Goal: Task Accomplishment & Management: Manage account settings

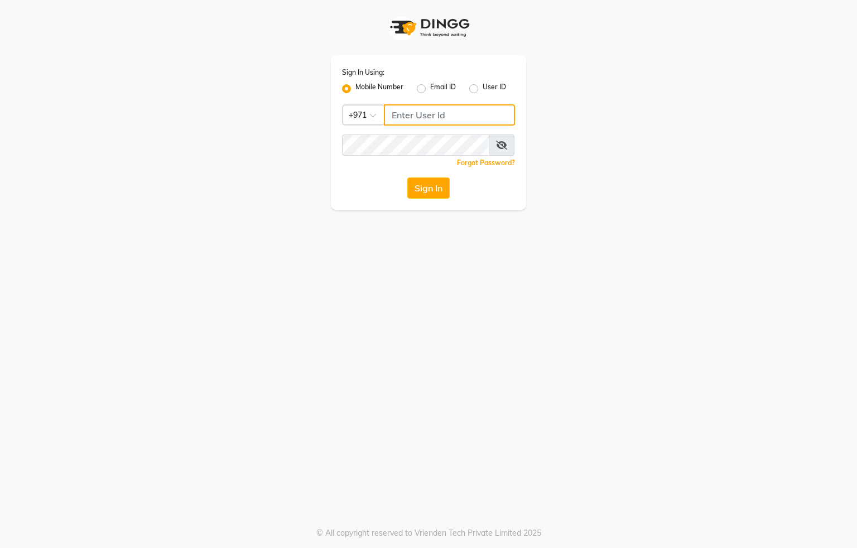
click at [470, 114] on input "Username" at bounding box center [449, 114] width 131 height 21
click at [417, 186] on button "Sign In" at bounding box center [428, 187] width 42 height 21
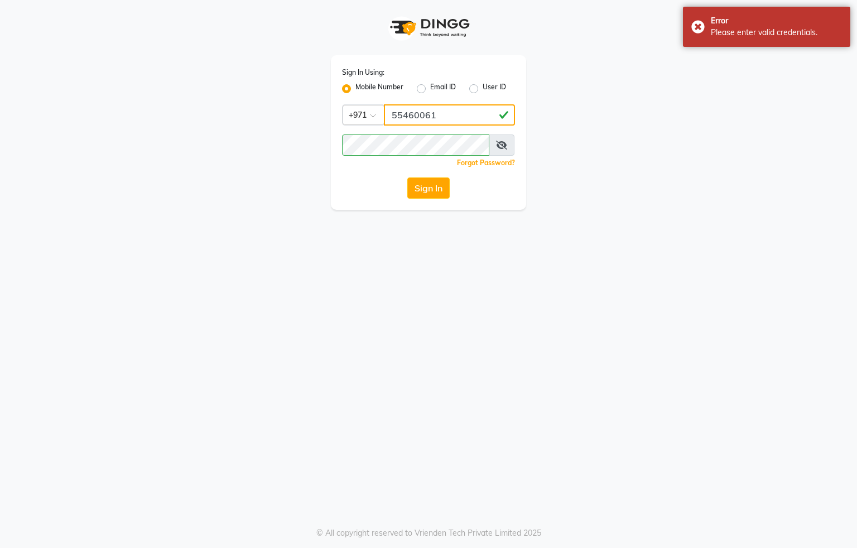
click at [465, 117] on input "55460061" at bounding box center [449, 114] width 131 height 21
type input "5"
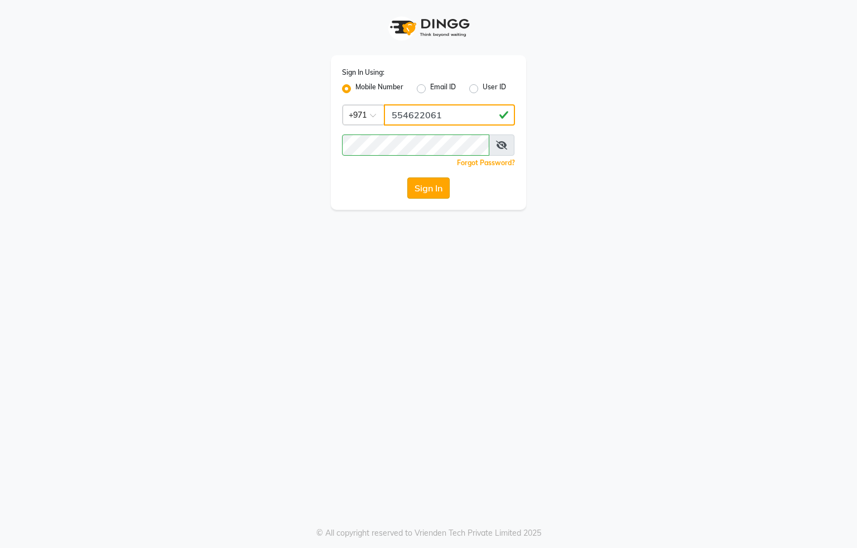
type input "554622061"
click at [432, 192] on button "Sign In" at bounding box center [428, 187] width 42 height 21
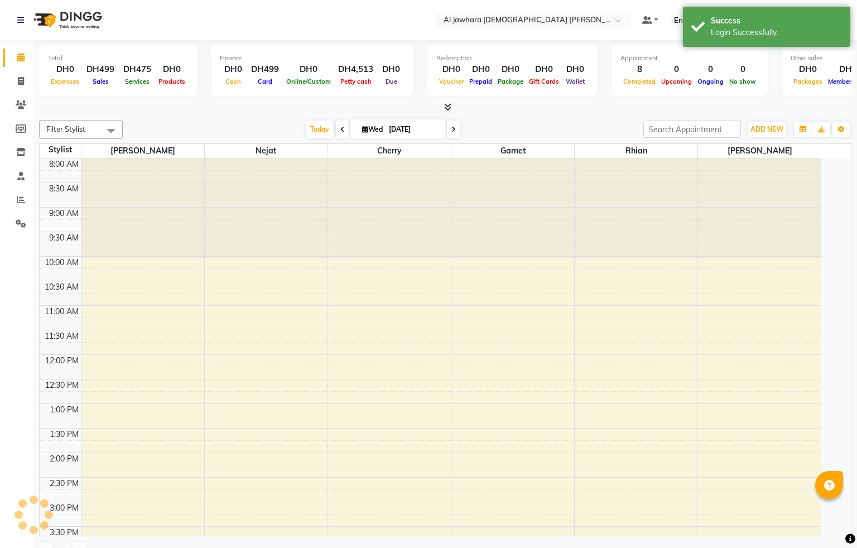
select select "en"
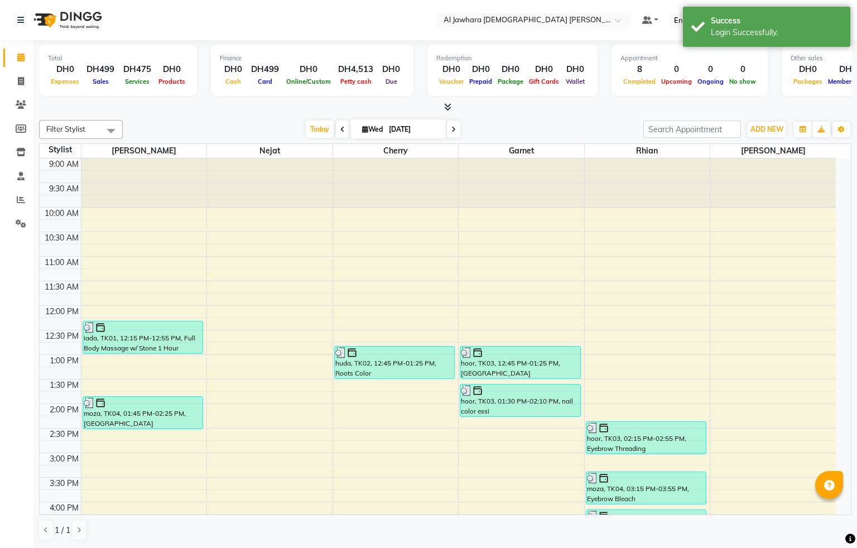
click at [224, 340] on div "9:00 AM 9:30 AM 10:00 AM 10:30 AM 11:00 AM 11:30 AM 12:00 PM 12:30 PM 1:00 PM 1…" at bounding box center [438, 476] width 796 height 637
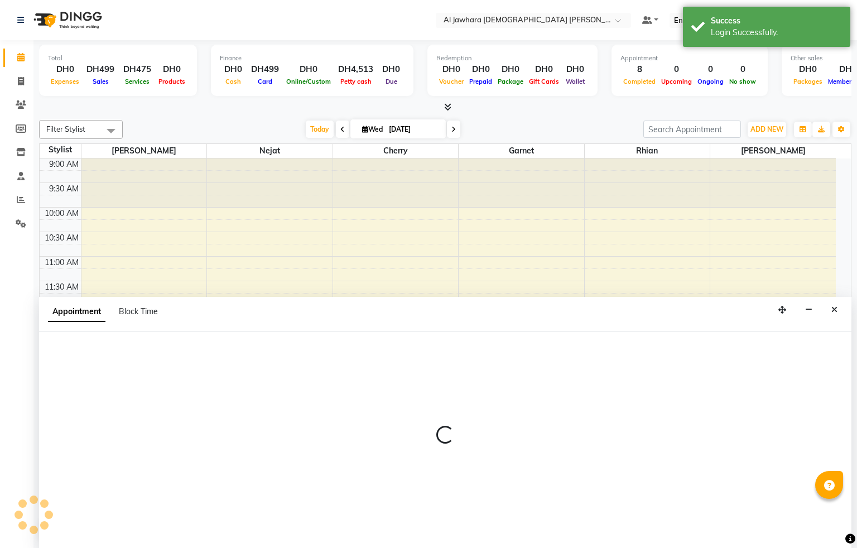
select select "15892"
select select "tentative"
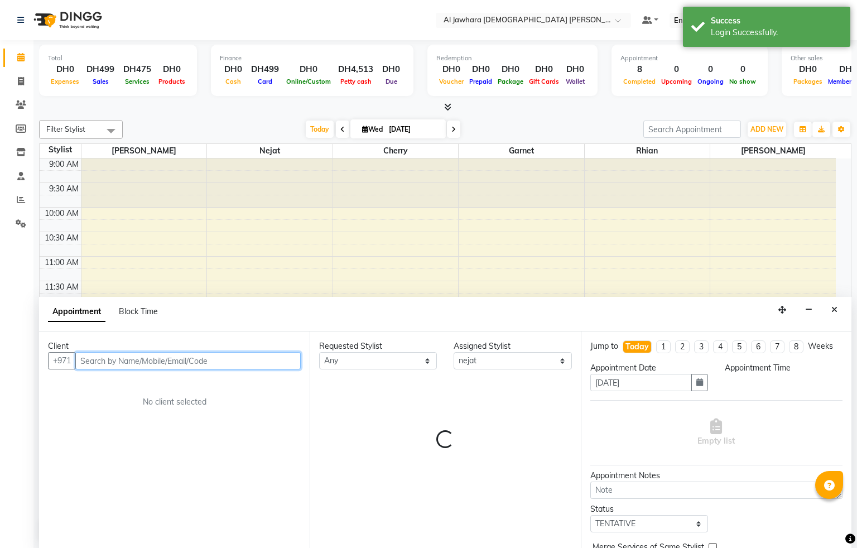
select select "750"
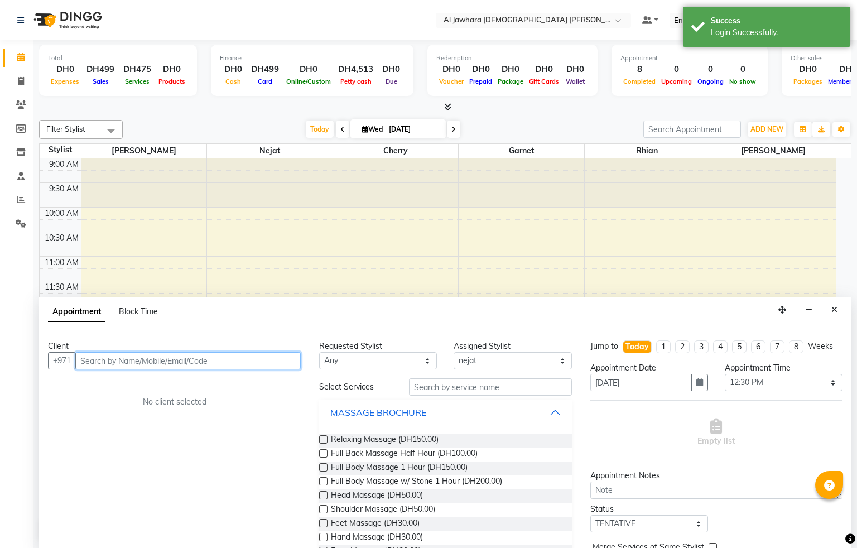
click at [137, 360] on input "text" at bounding box center [187, 360] width 225 height 17
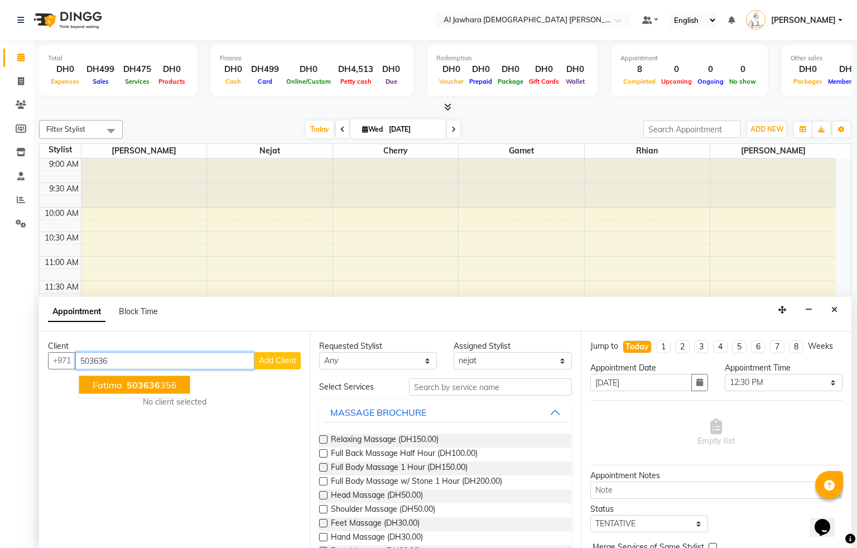
click at [147, 383] on span "503636" at bounding box center [143, 384] width 33 height 11
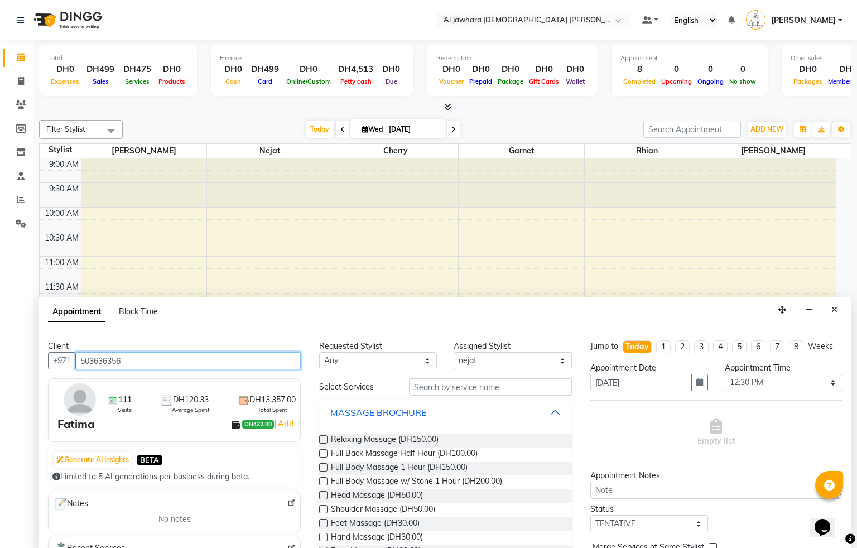
type input "503636356"
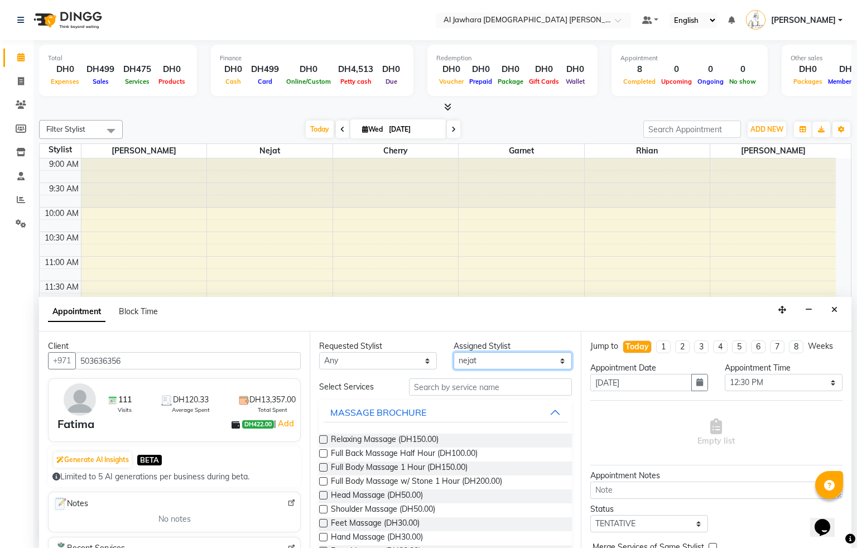
click at [499, 357] on select "Select Cherry Garnet [PERSON_NAME] rhian [PERSON_NAME]" at bounding box center [512, 360] width 118 height 17
select select "13408"
click at [453, 352] on select "Select Cherry Garnet [PERSON_NAME] rhian [PERSON_NAME]" at bounding box center [512, 360] width 118 height 17
click at [465, 387] on input "text" at bounding box center [490, 386] width 163 height 17
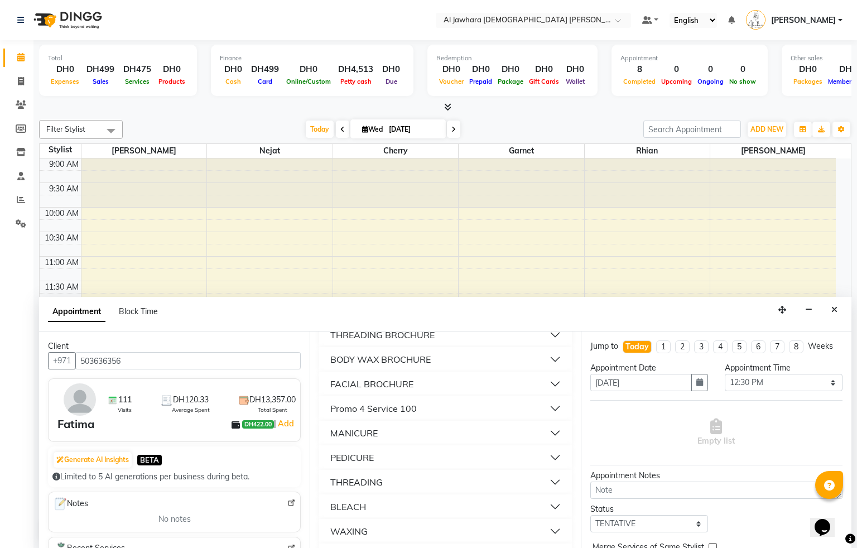
scroll to position [837, 0]
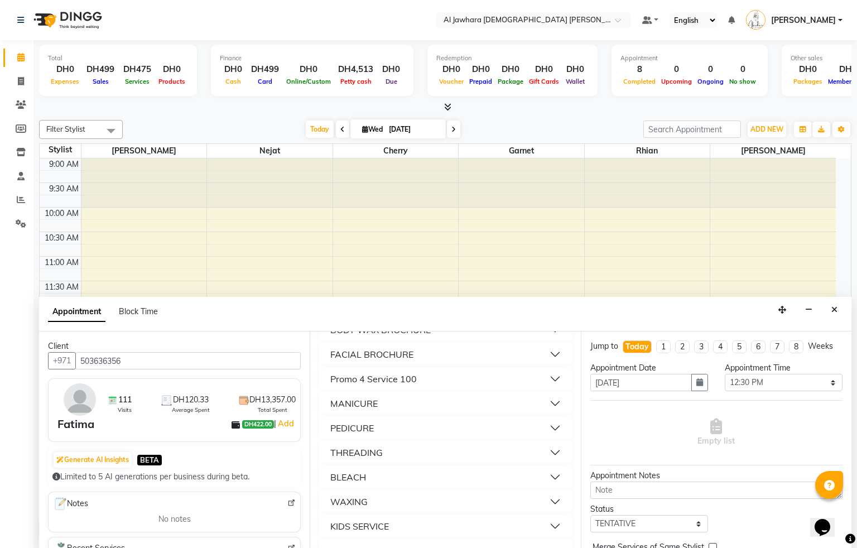
click at [437, 377] on button "Promo 4 Service 100" at bounding box center [444, 379] width 243 height 20
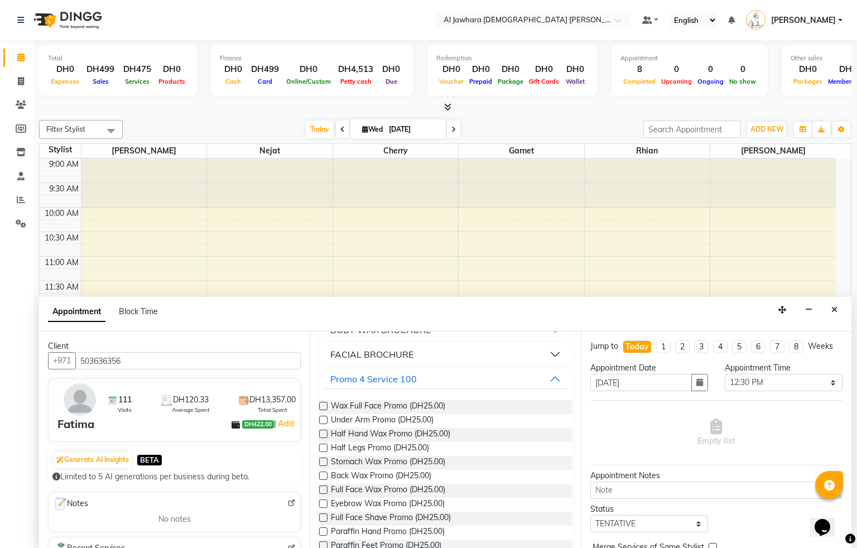
click at [325, 433] on label at bounding box center [323, 433] width 8 height 8
click at [325, 433] on input "checkbox" at bounding box center [322, 434] width 7 height 7
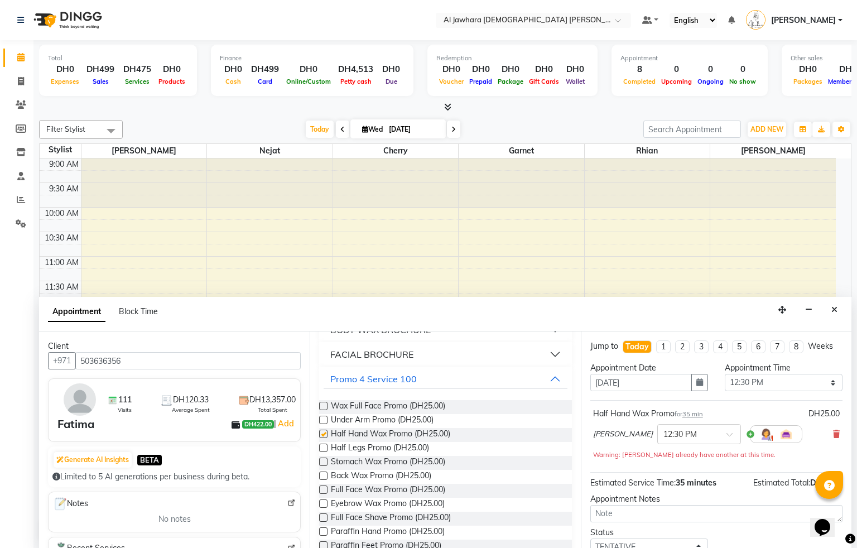
checkbox input "false"
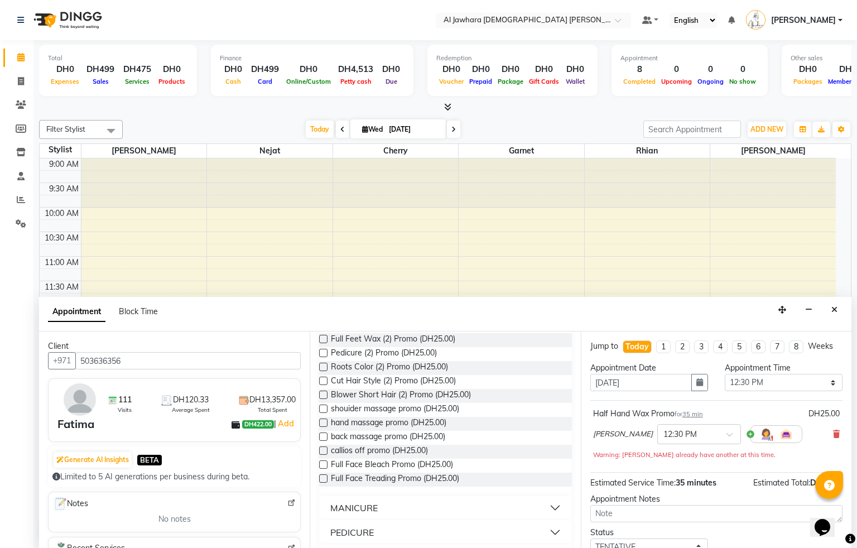
scroll to position [1372, 0]
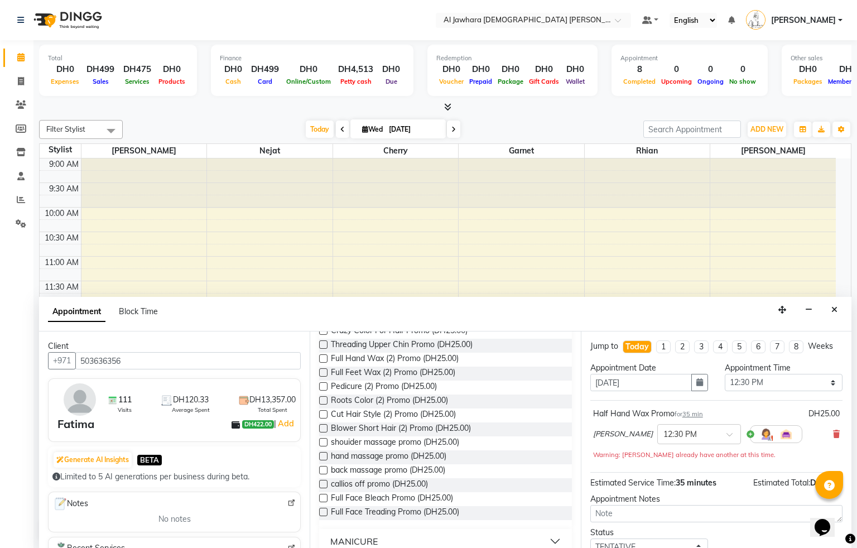
click at [322, 387] on label at bounding box center [323, 386] width 8 height 8
click at [322, 387] on input "checkbox" at bounding box center [322, 387] width 7 height 7
checkbox input "false"
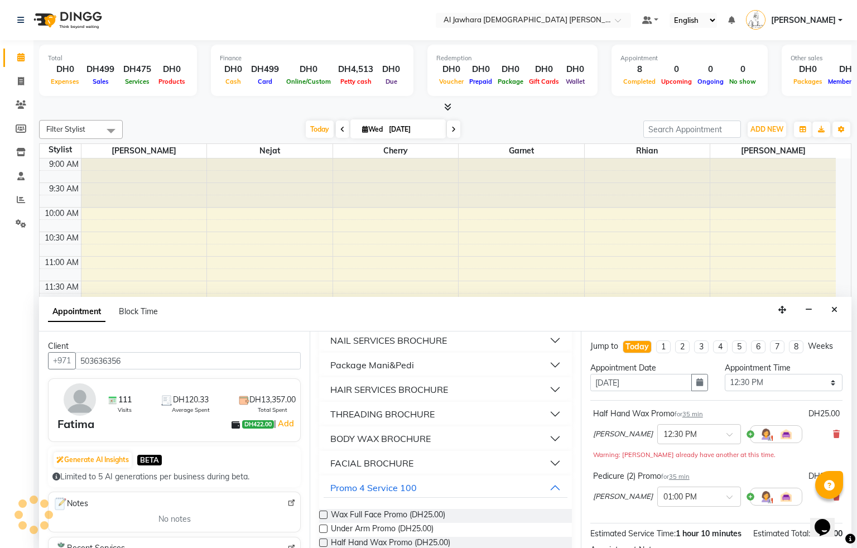
scroll to position [669, 0]
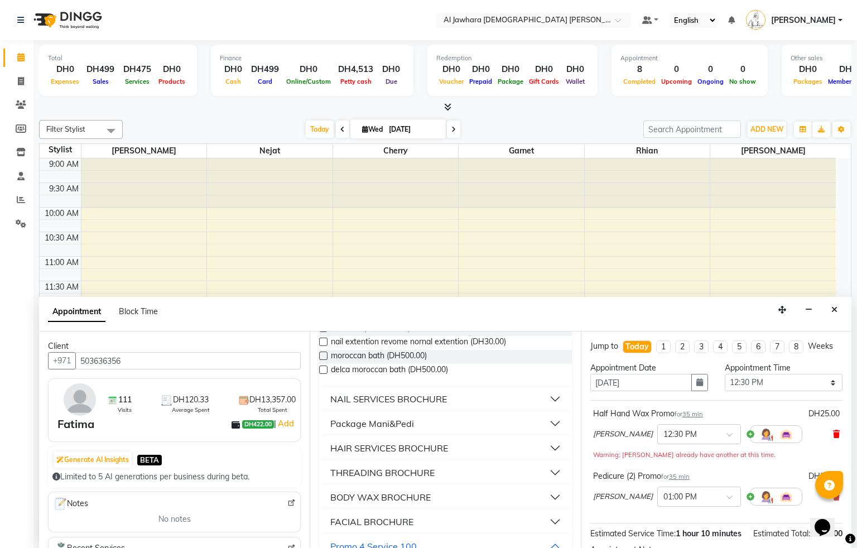
click at [833, 440] on span at bounding box center [836, 434] width 7 height 12
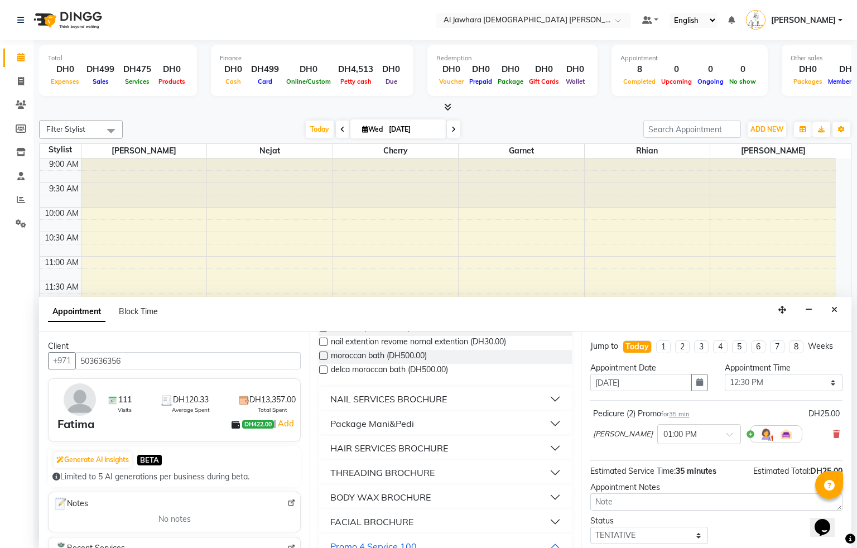
click at [817, 447] on div "[PERSON_NAME] × 01:00 PM" at bounding box center [716, 433] width 247 height 29
click at [423, 541] on button "Promo 4 Service 100" at bounding box center [444, 546] width 243 height 20
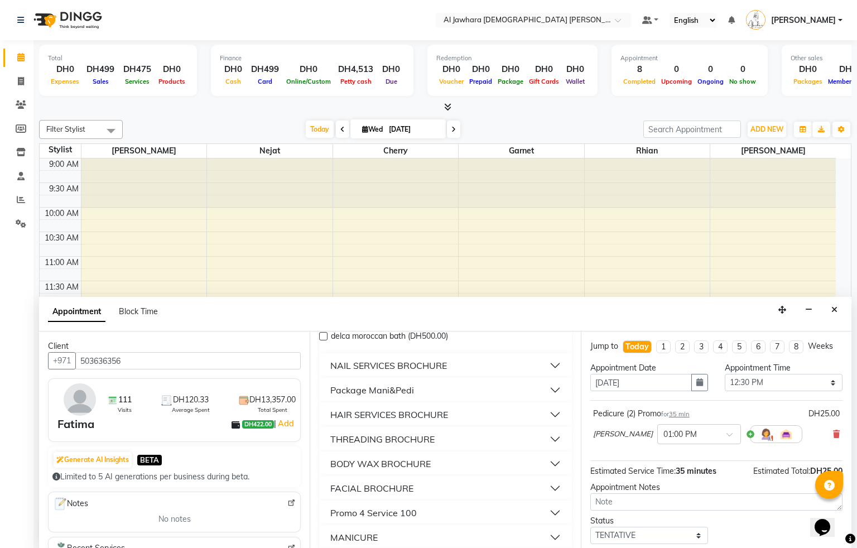
scroll to position [736, 0]
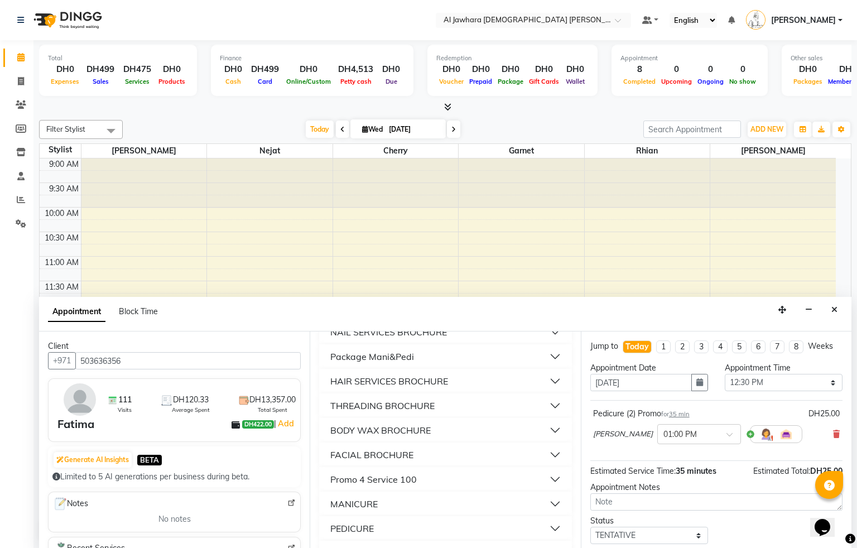
click at [449, 476] on button "Promo 4 Service 100" at bounding box center [444, 479] width 243 height 20
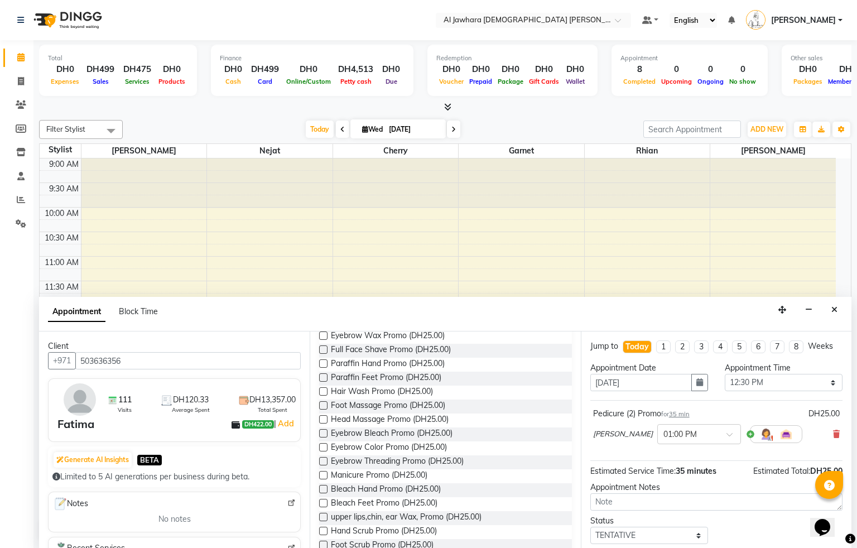
scroll to position [1037, 0]
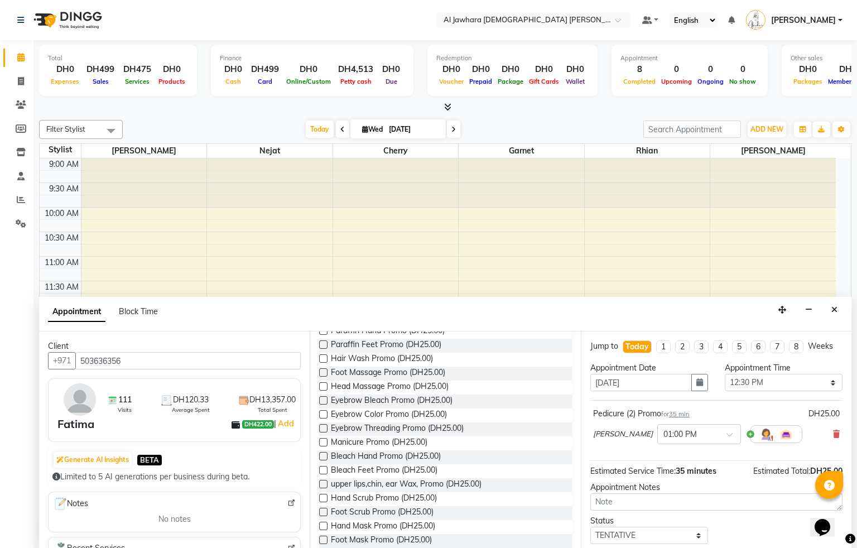
click at [322, 440] on label at bounding box center [323, 442] width 8 height 8
click at [322, 440] on input "checkbox" at bounding box center [322, 442] width 7 height 7
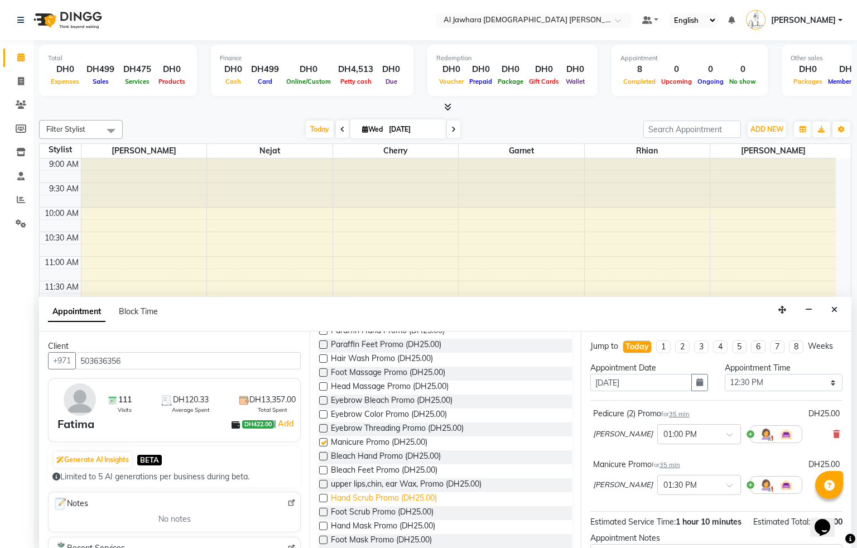
checkbox input "false"
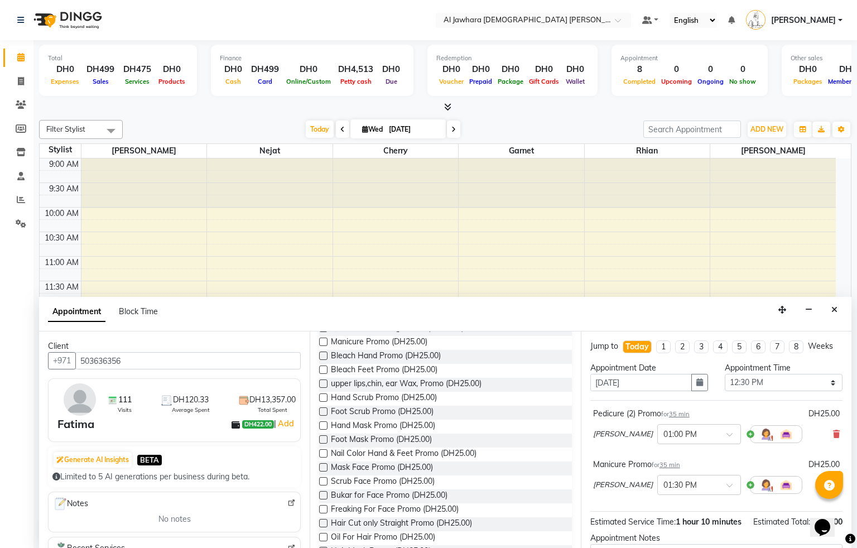
scroll to position [1104, 0]
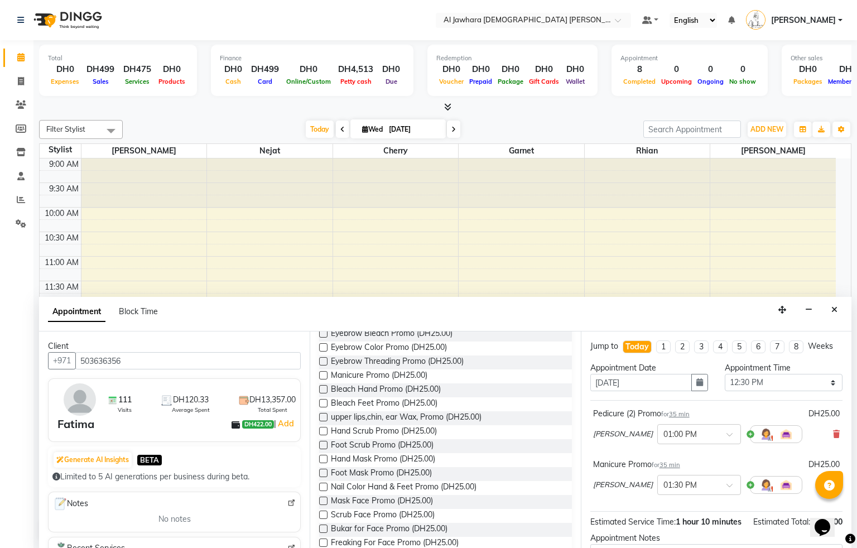
click at [320, 360] on label at bounding box center [323, 361] width 8 height 8
click at [320, 360] on input "checkbox" at bounding box center [322, 362] width 7 height 7
checkbox input "false"
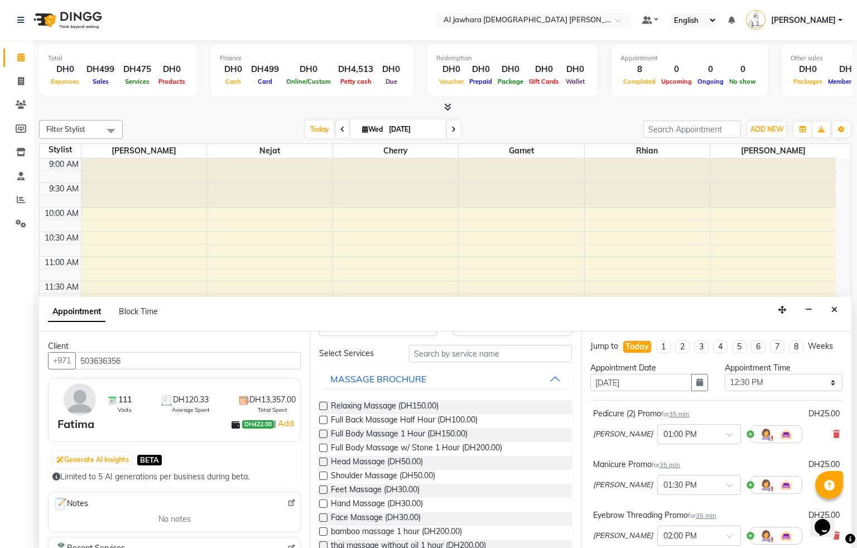
scroll to position [0, 0]
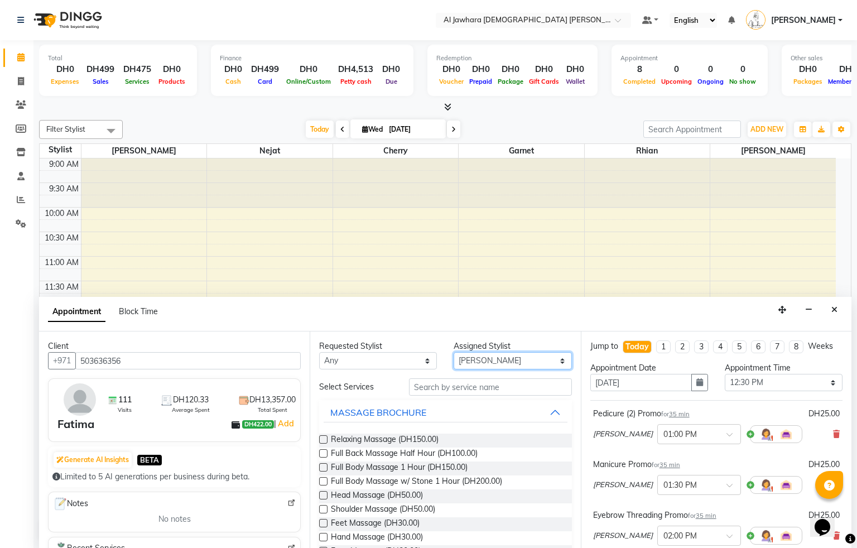
click at [533, 364] on select "Select Cherry Garnet [PERSON_NAME] rhian [PERSON_NAME]" at bounding box center [512, 360] width 118 height 17
select select "26823"
click at [453, 352] on select "Select Cherry Garnet [PERSON_NAME] rhian [PERSON_NAME]" at bounding box center [512, 360] width 118 height 17
click at [434, 393] on input "text" at bounding box center [490, 386] width 163 height 17
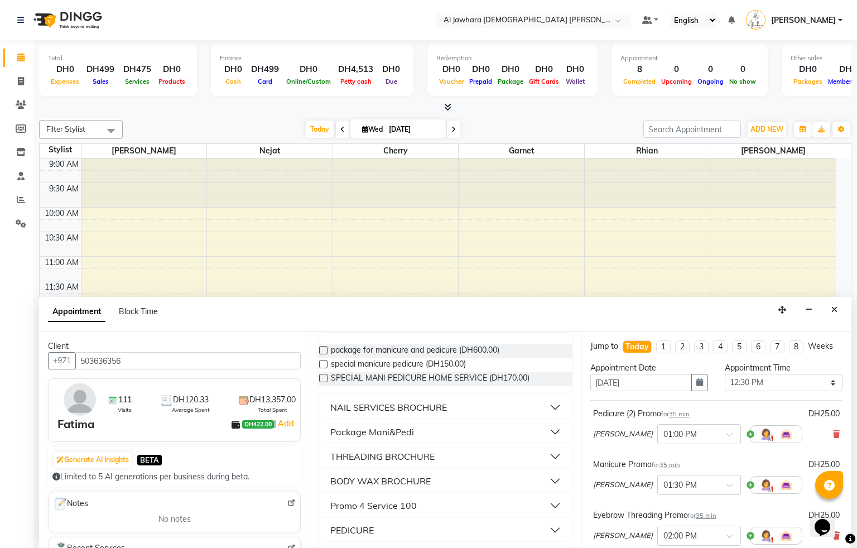
scroll to position [100, 0]
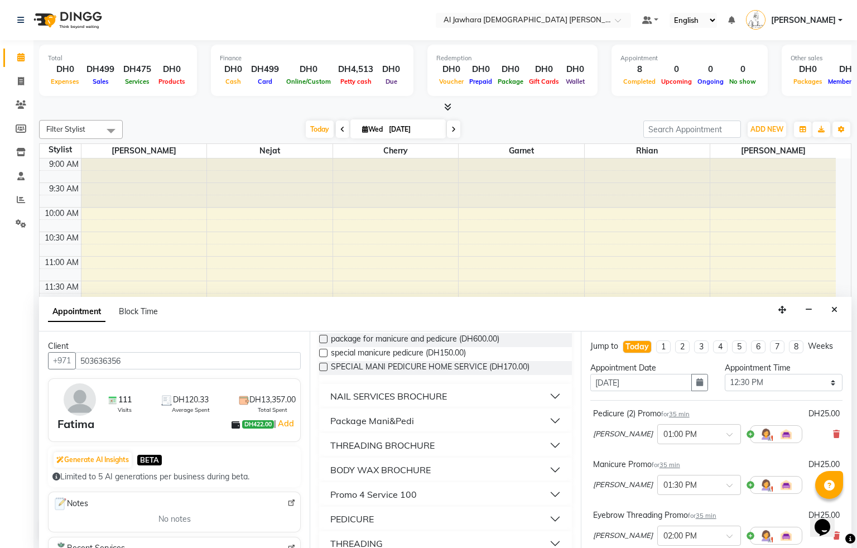
type input "pe"
click at [468, 497] on button "Promo 4 Service 100" at bounding box center [444, 494] width 243 height 20
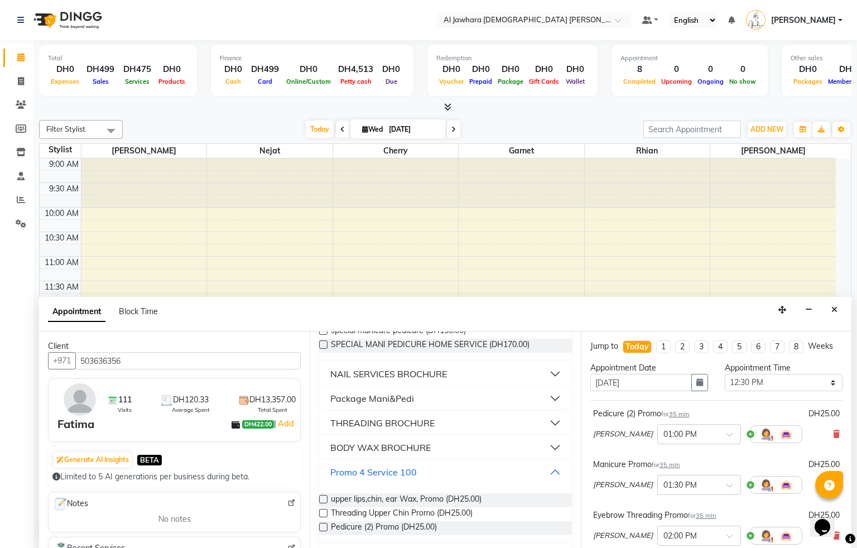
scroll to position [134, 0]
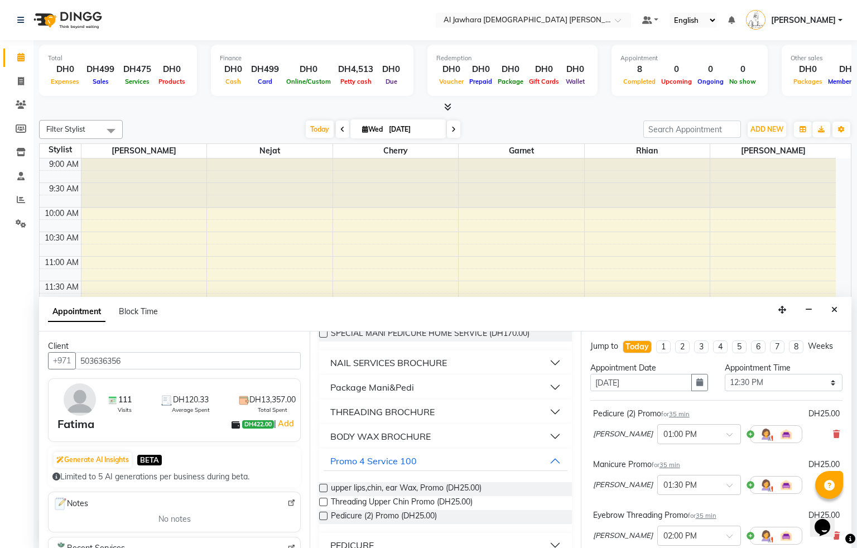
click at [323, 517] on label at bounding box center [323, 515] width 8 height 8
click at [323, 517] on input "checkbox" at bounding box center [322, 516] width 7 height 7
checkbox input "false"
click at [581, 336] on div "Jump to [DATE] 1 2 3 4 5 6 7 8 Weeks Appointment Date [DATE] Appointment Time S…" at bounding box center [716, 439] width 270 height 216
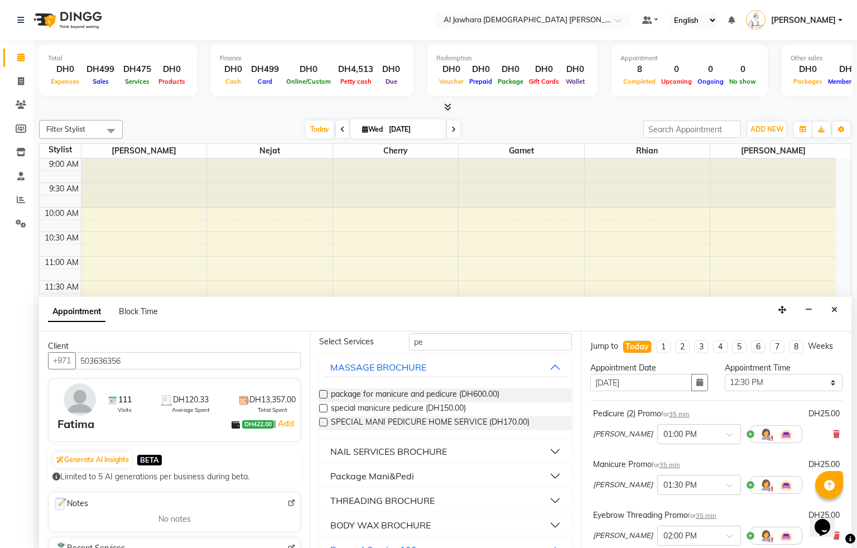
scroll to position [0, 0]
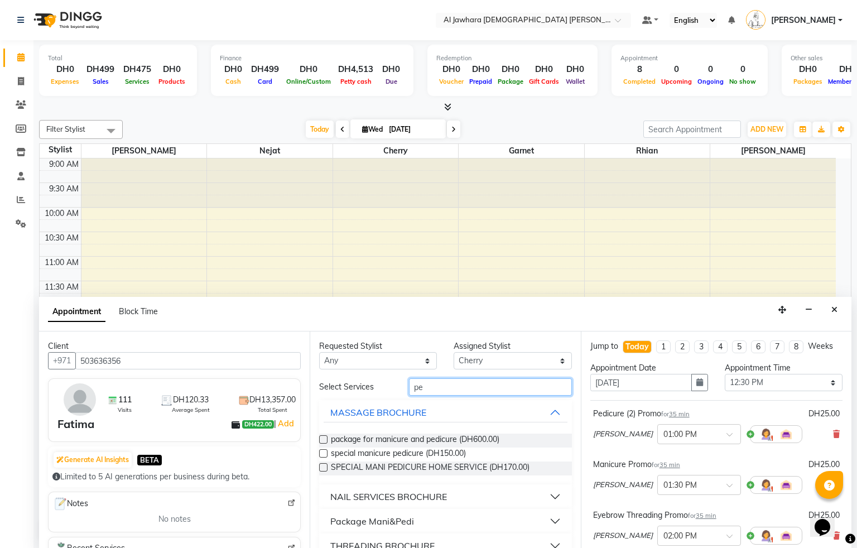
click at [471, 388] on input "pe" at bounding box center [490, 386] width 163 height 17
type input "p"
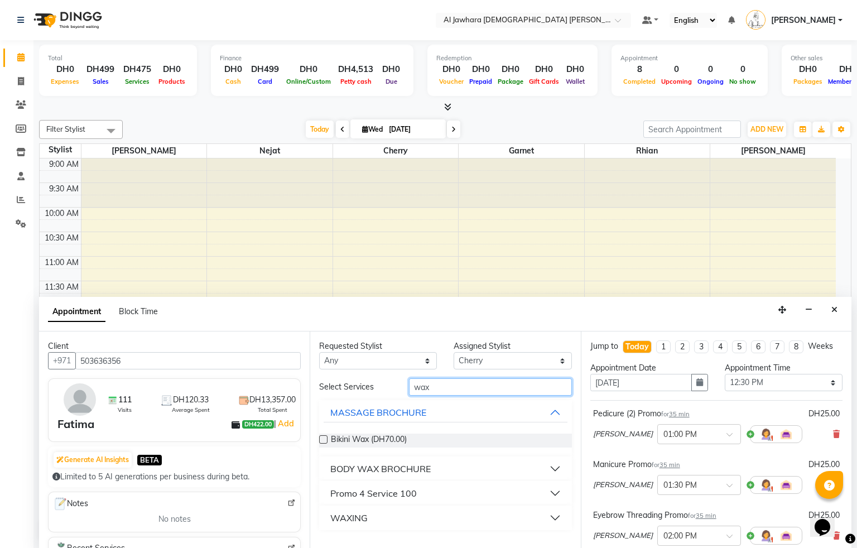
type input "wax"
click at [387, 491] on div "Promo 4 Service 100" at bounding box center [373, 492] width 86 height 13
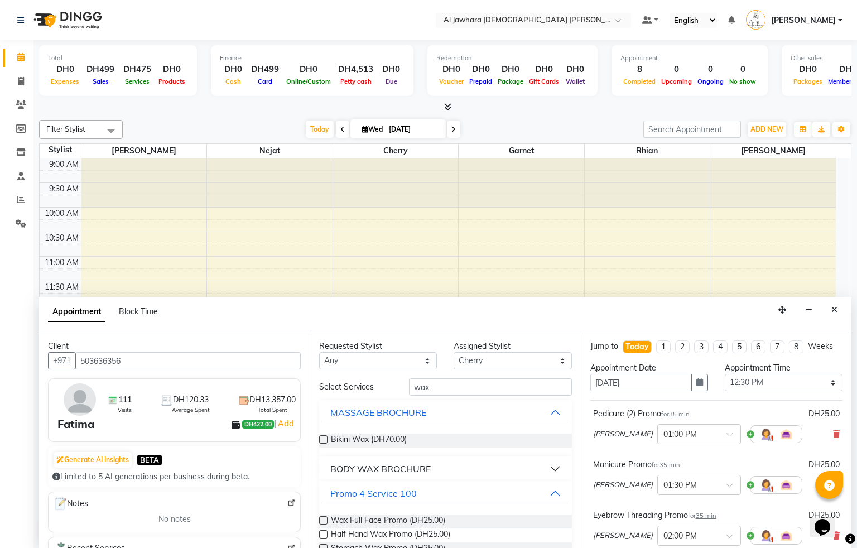
click at [322, 534] on label at bounding box center [323, 534] width 8 height 8
click at [322, 534] on input "checkbox" at bounding box center [322, 535] width 7 height 7
checkbox input "false"
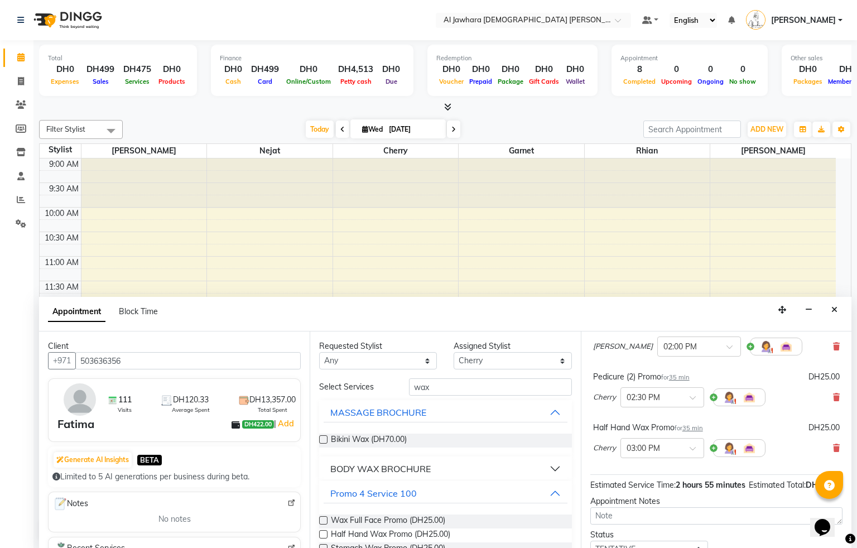
scroll to position [293, 0]
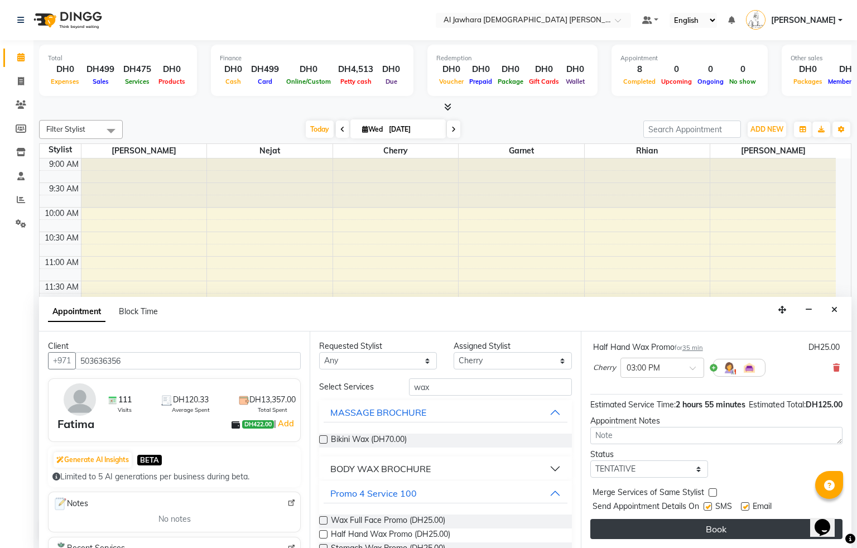
click at [683, 529] on button "Book" at bounding box center [716, 529] width 252 height 20
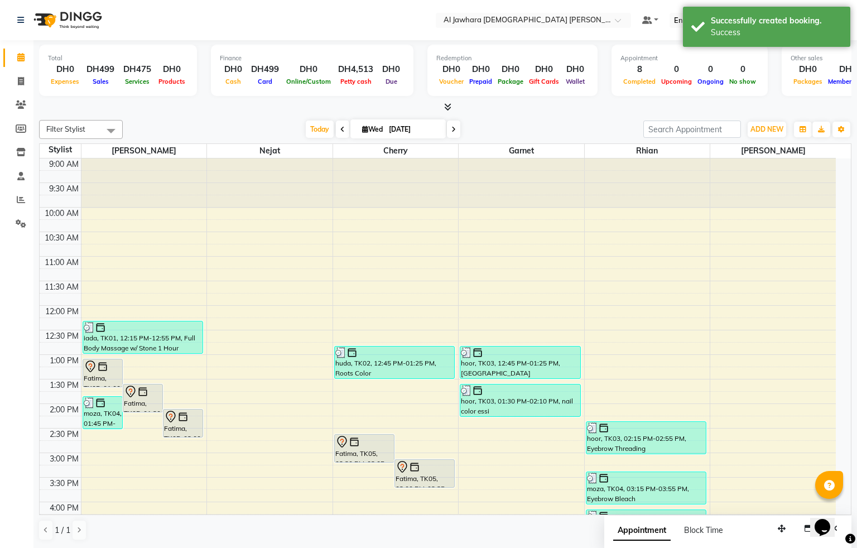
click at [343, 447] on icon at bounding box center [341, 442] width 9 height 12
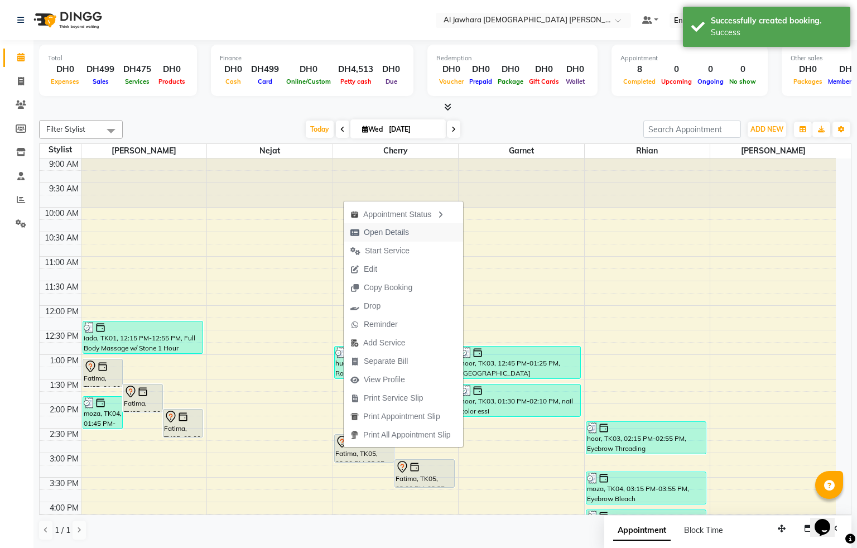
click at [380, 230] on span "Open Details" at bounding box center [386, 232] width 45 height 12
select select "7"
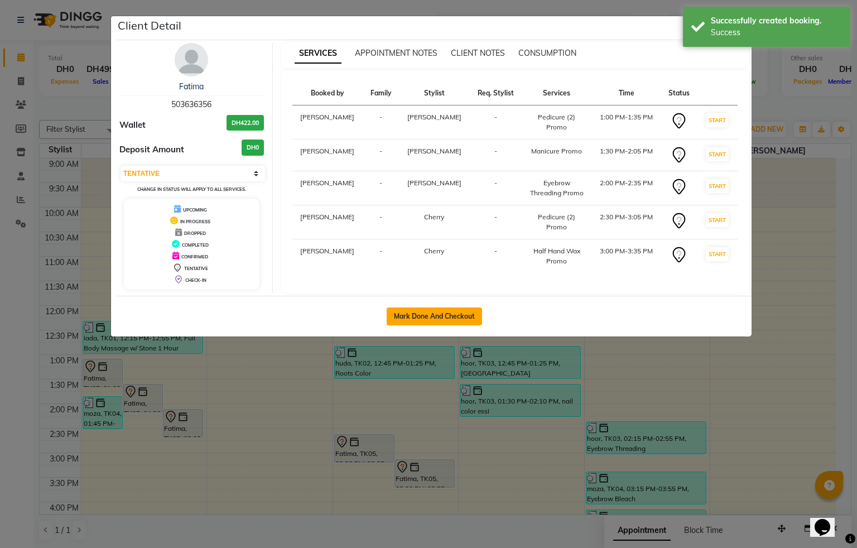
click at [434, 316] on button "Mark Done And Checkout" at bounding box center [434, 316] width 95 height 18
select select "service"
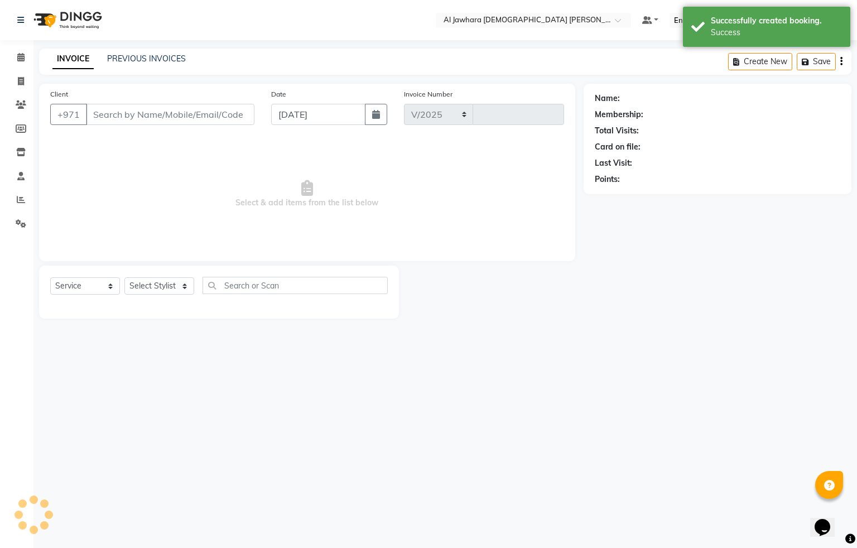
select select "808"
type input "0775"
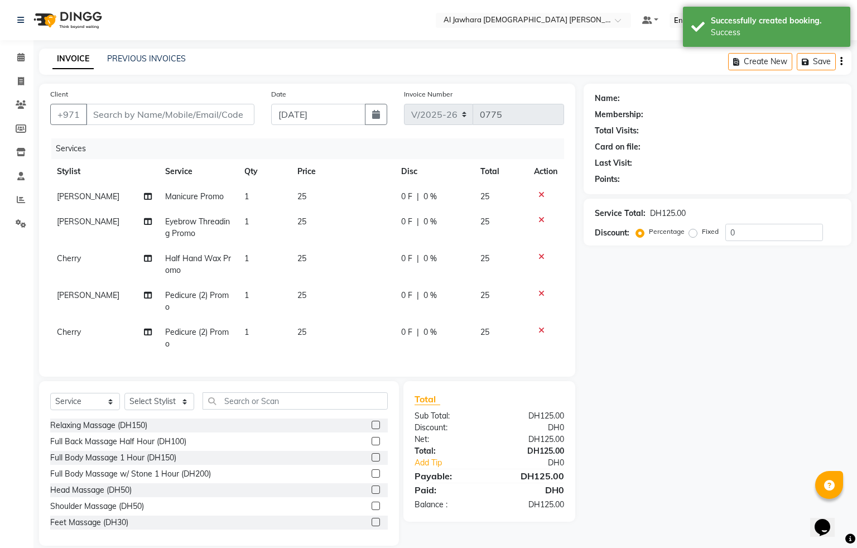
type input "503636356"
select select "26823"
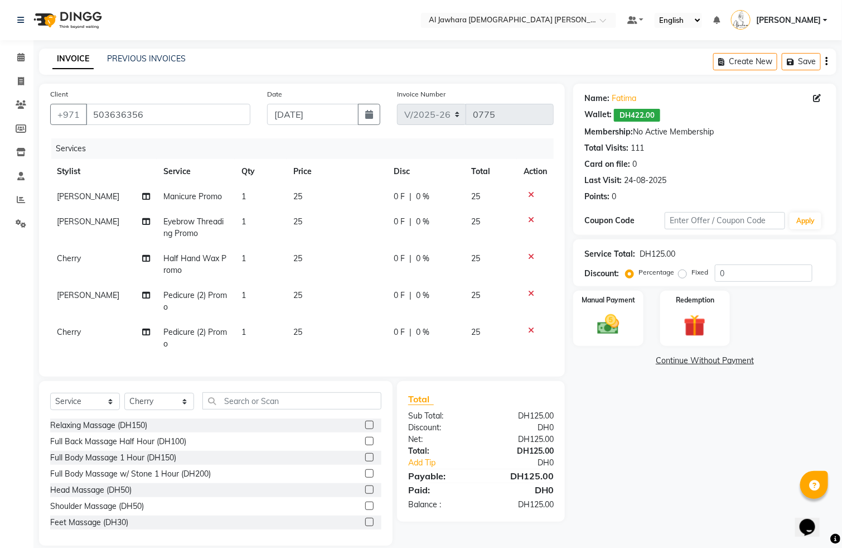
click at [530, 293] on icon at bounding box center [531, 293] width 6 height 8
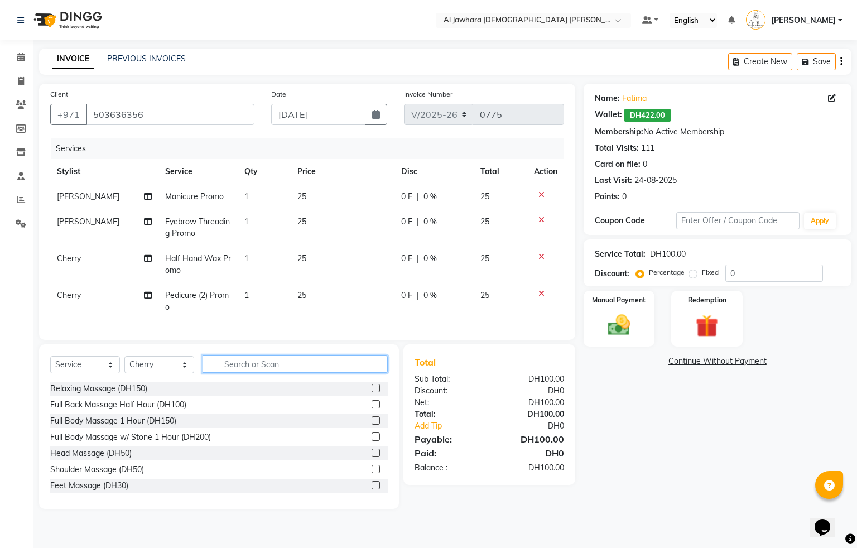
click at [238, 373] on input "text" at bounding box center [294, 363] width 185 height 17
type input "e"
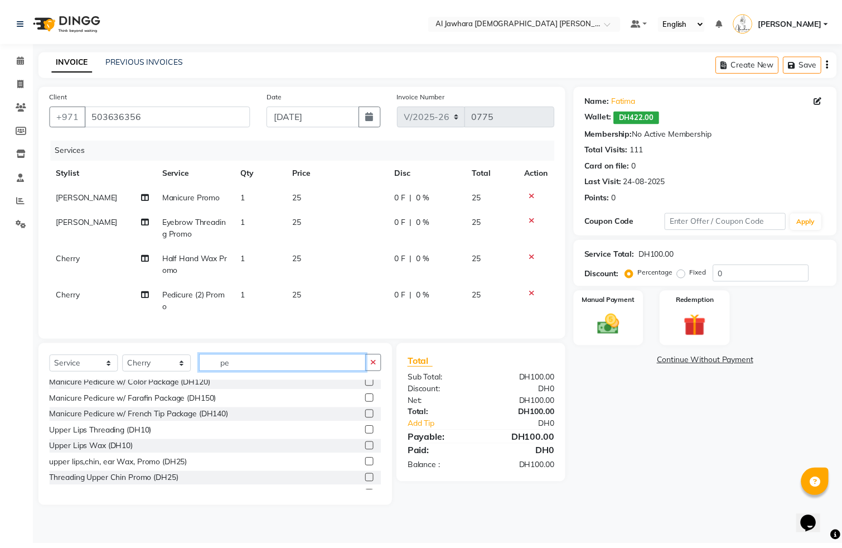
scroll to position [167, 0]
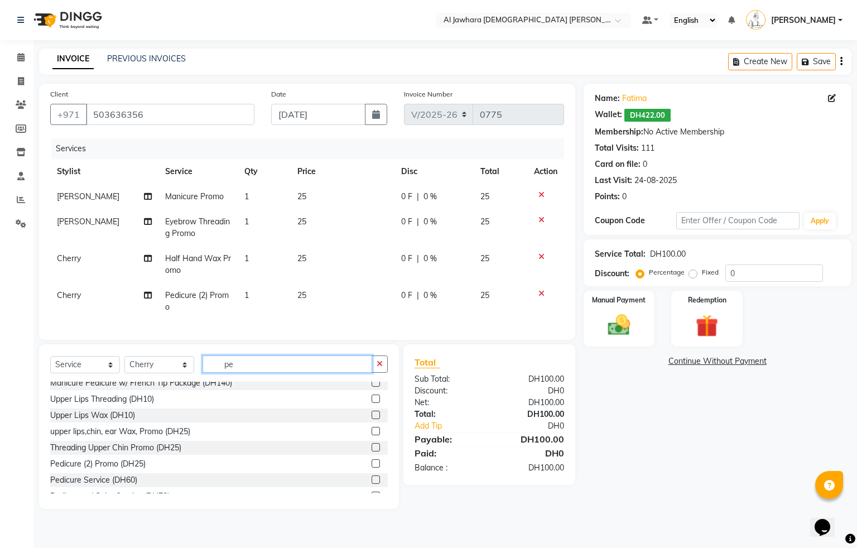
type input "pe"
click at [371, 467] on label at bounding box center [375, 463] width 8 height 8
click at [371, 467] on input "checkbox" at bounding box center [374, 463] width 7 height 7
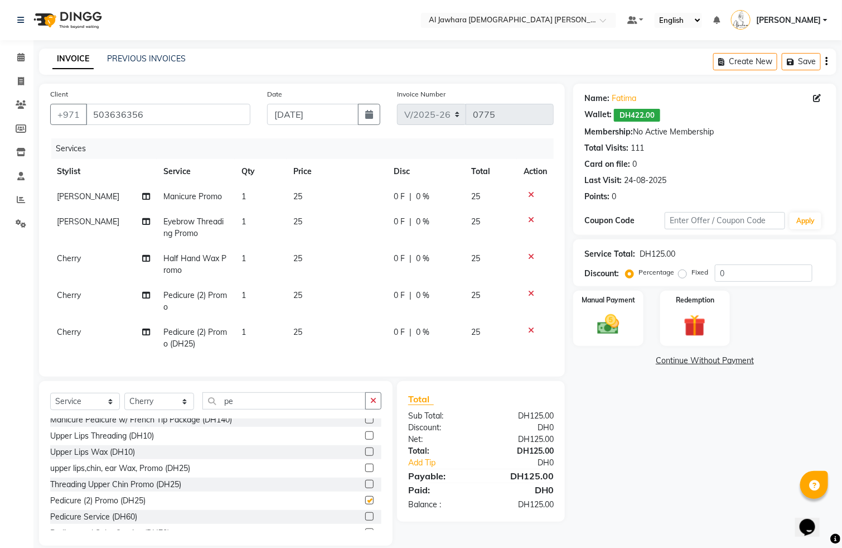
checkbox input "false"
click at [616, 335] on img at bounding box center [608, 325] width 37 height 26
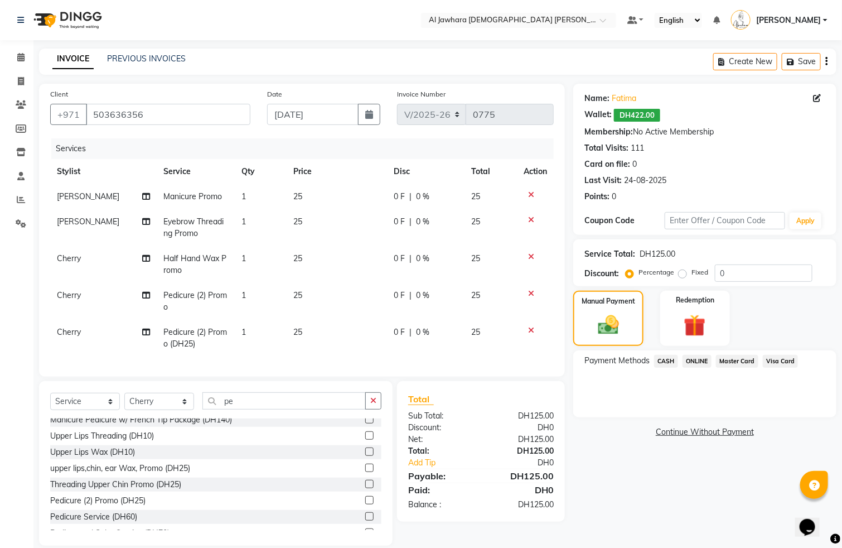
click at [777, 361] on span "Visa Card" at bounding box center [781, 361] width 36 height 13
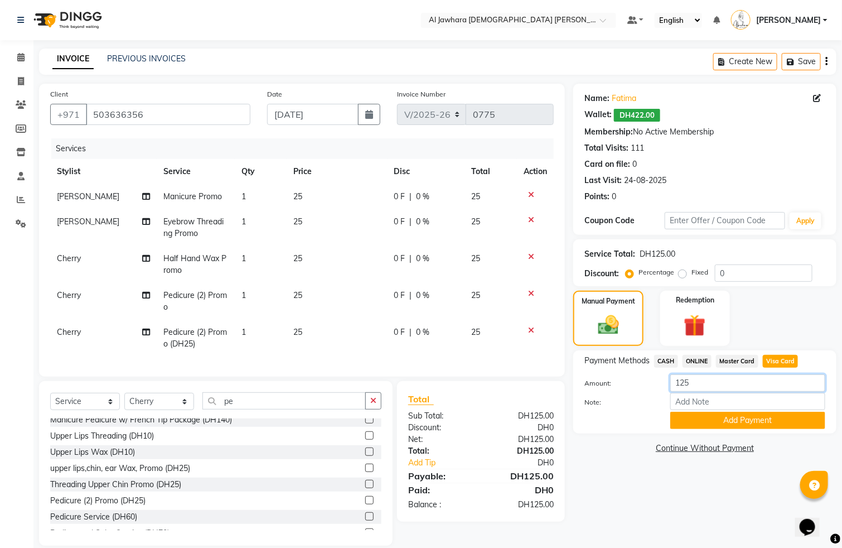
click at [730, 387] on input "125" at bounding box center [747, 382] width 155 height 17
type input "132"
click at [745, 418] on button "Add Payment" at bounding box center [747, 420] width 155 height 17
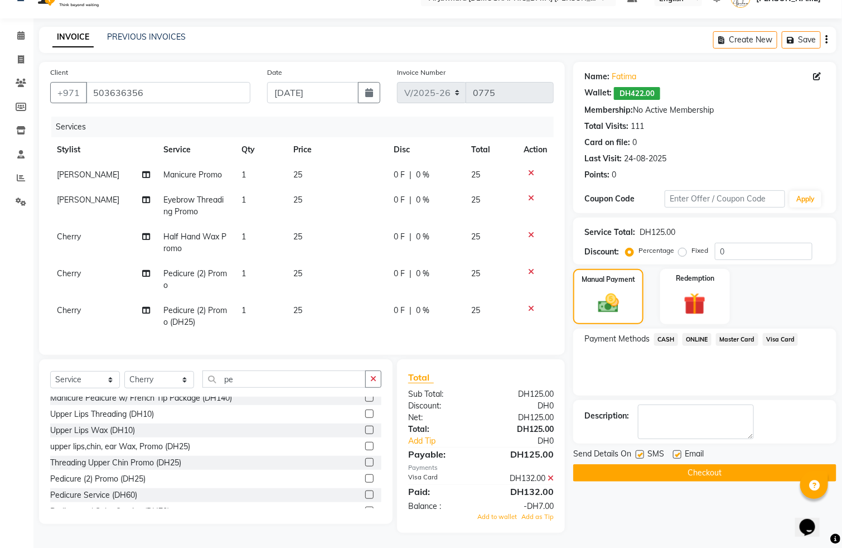
scroll to position [37, 0]
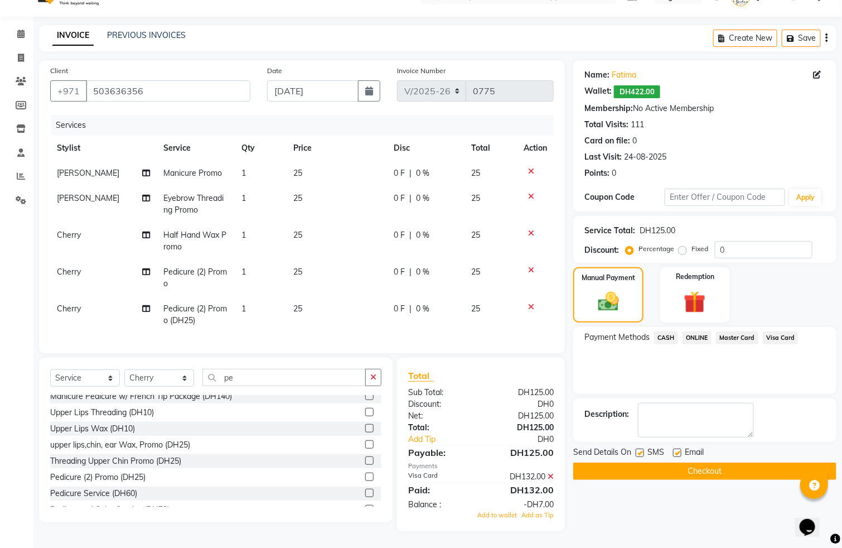
drag, startPoint x: 853, startPoint y: 535, endPoint x: 1, endPoint y: 28, distance: 991.6
click at [494, 515] on span "Add to wallet" at bounding box center [497, 515] width 40 height 8
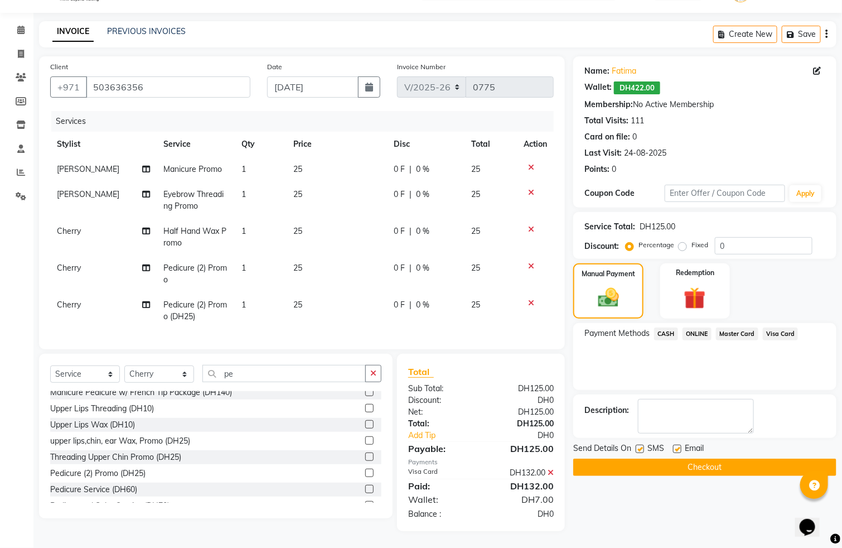
click at [690, 458] on button "Checkout" at bounding box center [704, 466] width 263 height 17
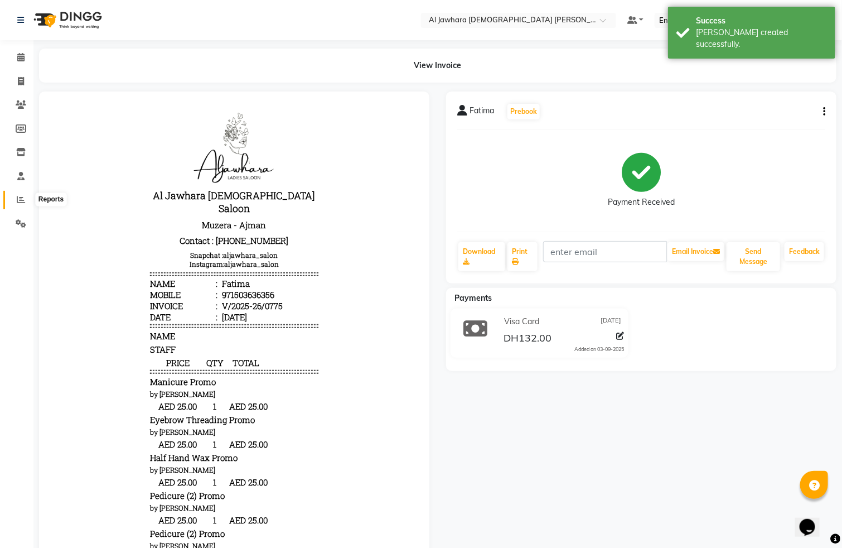
click at [20, 205] on span at bounding box center [21, 200] width 20 height 13
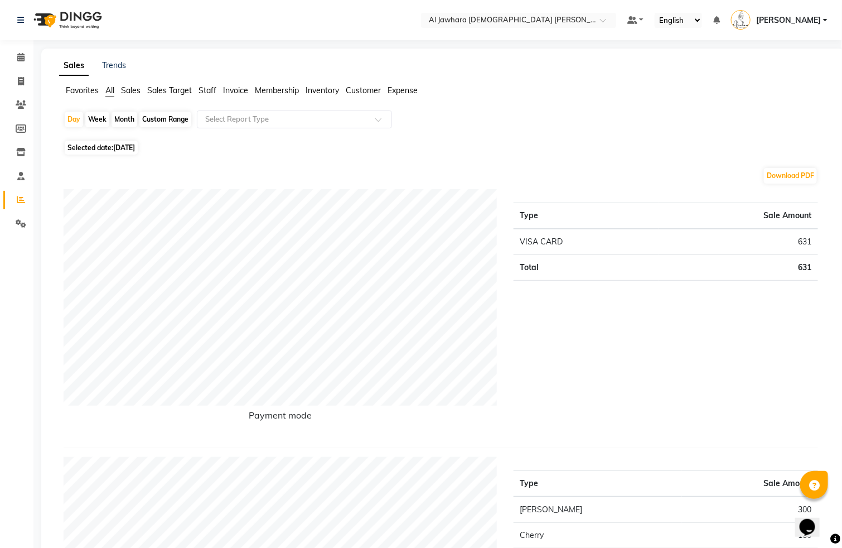
click at [102, 124] on div "Week" at bounding box center [97, 120] width 24 height 16
select select "9"
select select "2025"
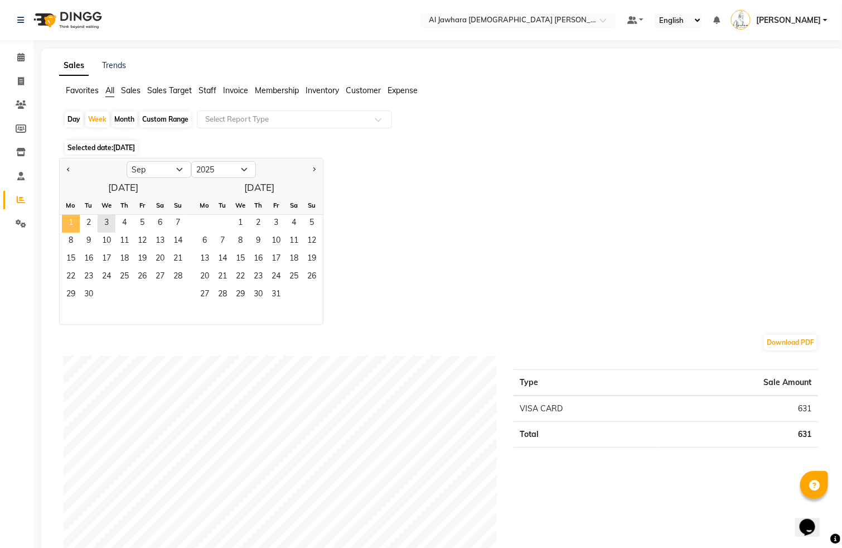
click at [76, 224] on span "1" at bounding box center [71, 224] width 18 height 18
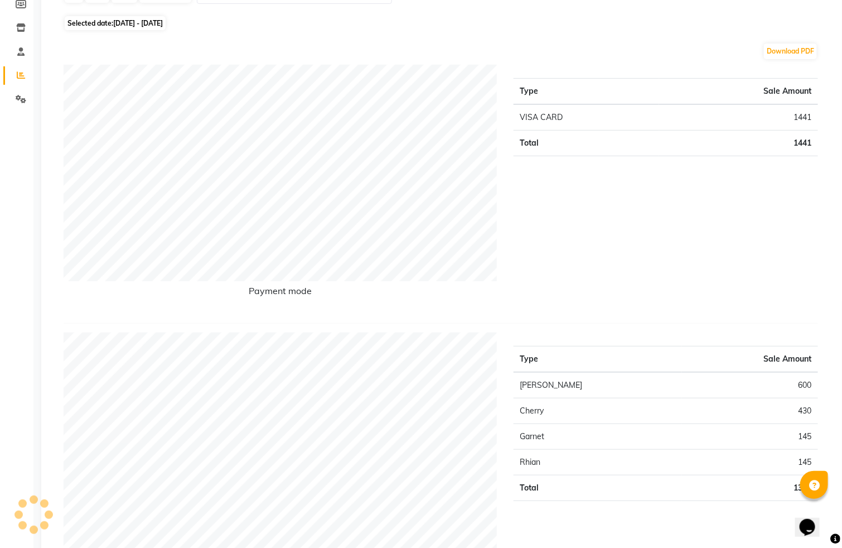
scroll to position [134, 0]
